Goal: Task Accomplishment & Management: Complete application form

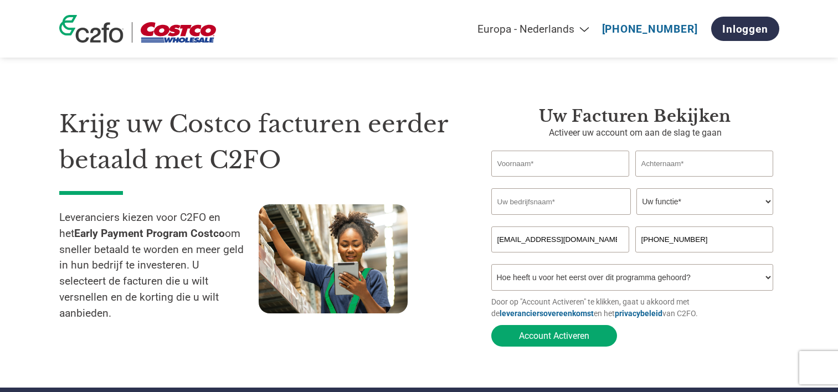
select select "nl"
drag, startPoint x: 0, startPoint y: 0, endPoint x: 542, endPoint y: 164, distance: 566.0
click at [542, 164] on input "text" at bounding box center [560, 164] width 138 height 26
type input "Saskia"
type input "Janssens"
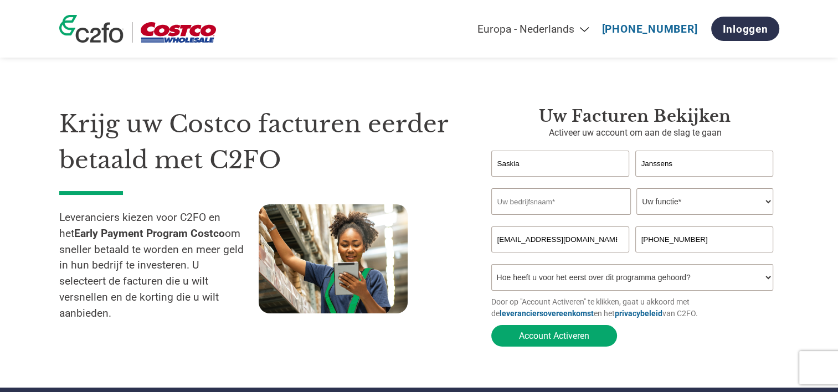
type input "NV BOUCHARD"
click at [693, 204] on select "Uw functie* financieel directeur controleur Krediet manager Financieel directeu…" at bounding box center [704, 201] width 137 height 27
select select "BOOKKEEPER"
click at [636, 189] on select "Uw functie* financieel directeur controleur Krediet manager Financieel directeu…" at bounding box center [704, 201] width 137 height 27
drag, startPoint x: 602, startPoint y: 241, endPoint x: 581, endPoint y: 242, distance: 21.0
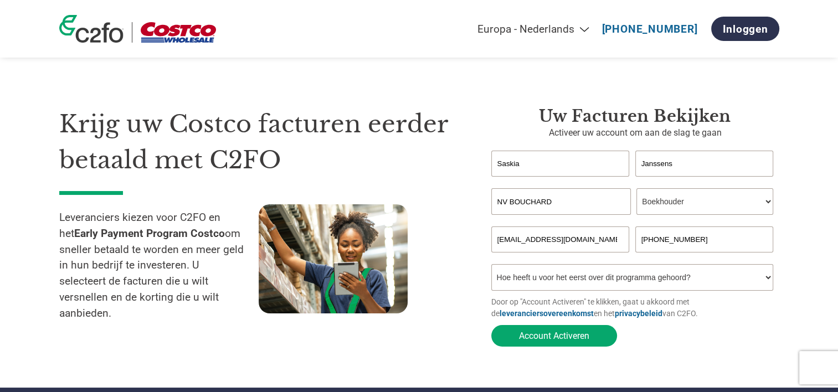
click at [602, 241] on input "[EMAIL_ADDRESS][DOMAIN_NAME]" at bounding box center [560, 239] width 138 height 26
click at [545, 242] on input "[EMAIL_ADDRESS][DOMAIN_NAME]" at bounding box center [560, 239] width 138 height 26
drag, startPoint x: 548, startPoint y: 241, endPoint x: 494, endPoint y: 239, distance: 53.8
click at [494, 239] on input "[EMAIL_ADDRESS][DOMAIN_NAME]" at bounding box center [560, 239] width 138 height 26
click at [799, 226] on section "Krijg uw Costco facturen eerder betaald met C2FO Leveranciers kiezen voor C2FO …" at bounding box center [419, 215] width 838 height 343
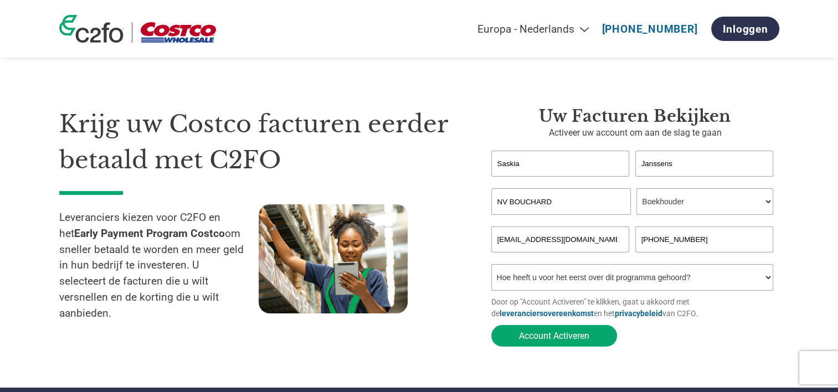
click at [702, 284] on select "Hoe heeft u voor het eerst over dit programma gehoord? Een brief ontvangen Per …" at bounding box center [632, 277] width 282 height 27
select select "Email"
click at [491, 266] on select "Hoe heeft u voor het eerst over dit programma gehoord? Een brief ontvangen Per …" at bounding box center [632, 277] width 282 height 27
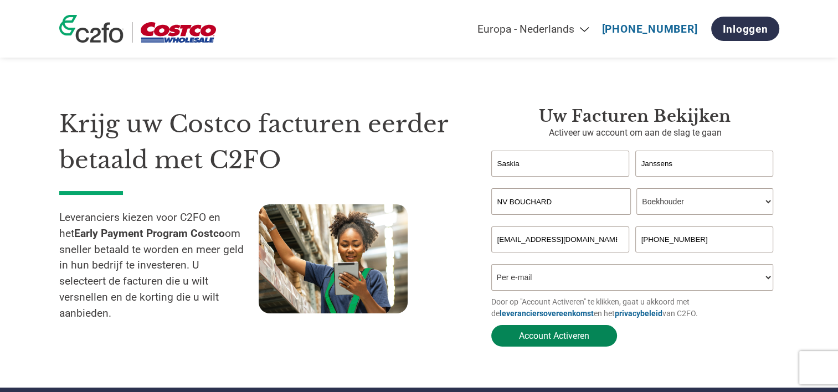
click at [552, 334] on button "Account Activeren" at bounding box center [554, 336] width 126 height 22
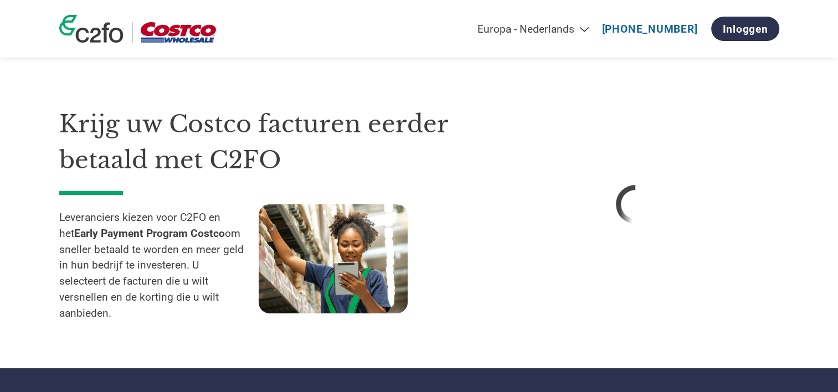
select select "nl"
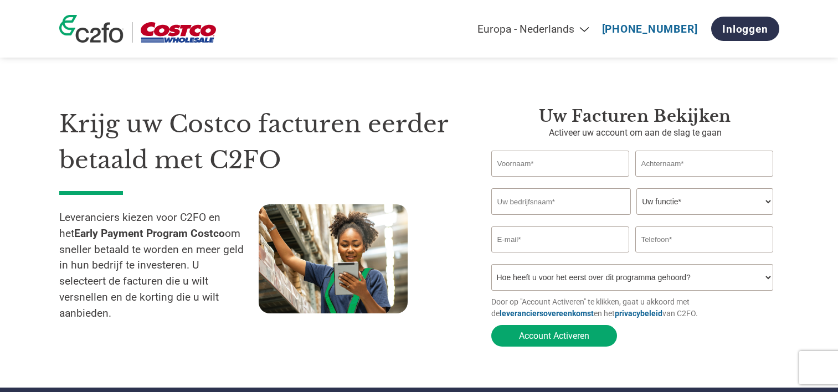
select select "nl"
type input "[EMAIL_ADDRESS][DOMAIN_NAME]"
type input "[PHONE_NUMBER]"
click at [748, 32] on link "Inloggen" at bounding box center [745, 29] width 68 height 24
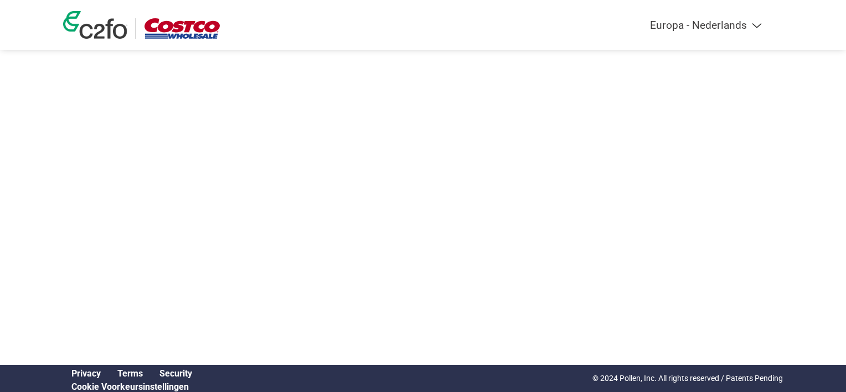
select select "nl"
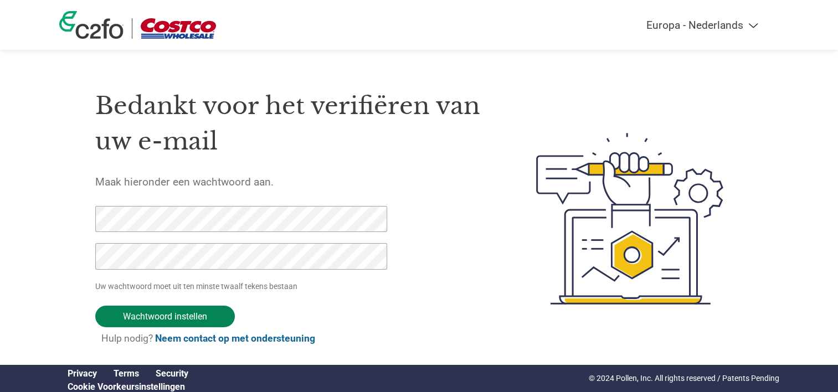
click at [168, 317] on input "Wachtwoord instellen" at bounding box center [165, 317] width 140 height 22
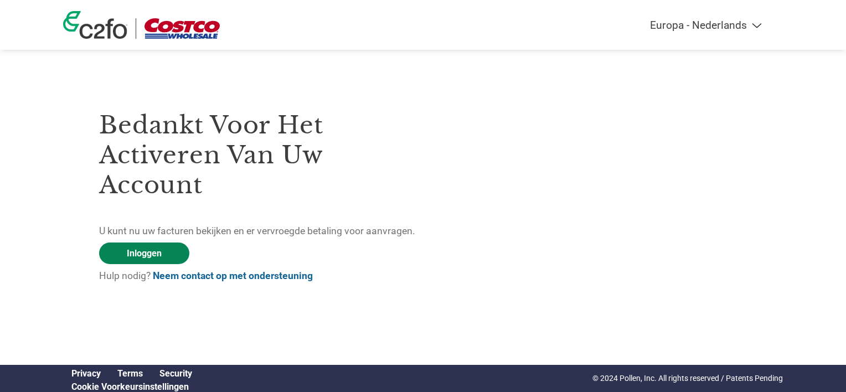
click at [138, 256] on link "Inloggen" at bounding box center [144, 254] width 90 height 22
